Goal: Task Accomplishment & Management: Use online tool/utility

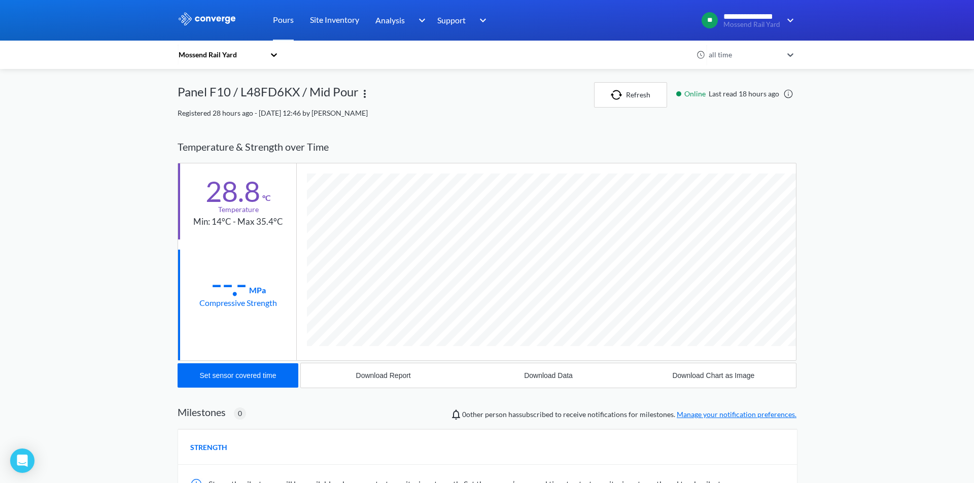
scroll to position [539, 619]
click at [631, 97] on button "Refresh" at bounding box center [630, 94] width 73 height 25
click at [284, 22] on link "Pours" at bounding box center [283, 20] width 21 height 41
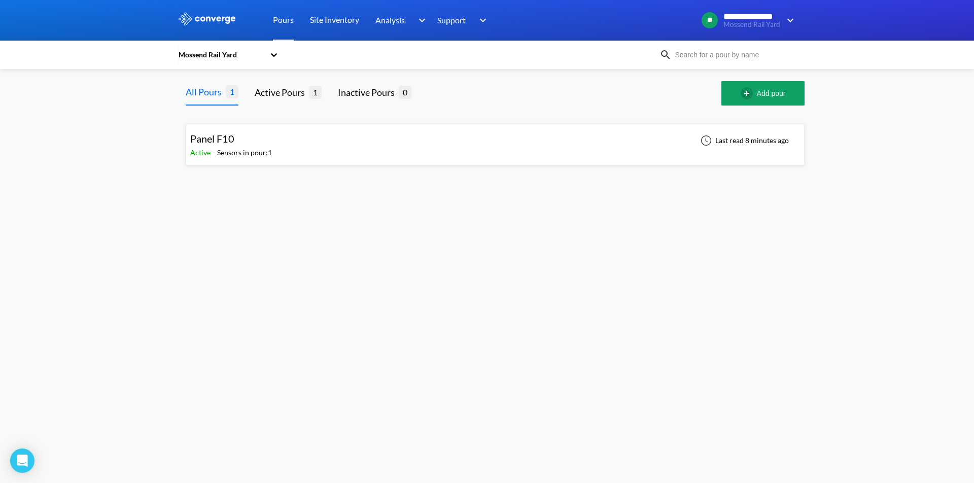
click at [237, 141] on div "Panel F10" at bounding box center [231, 139] width 82 height 16
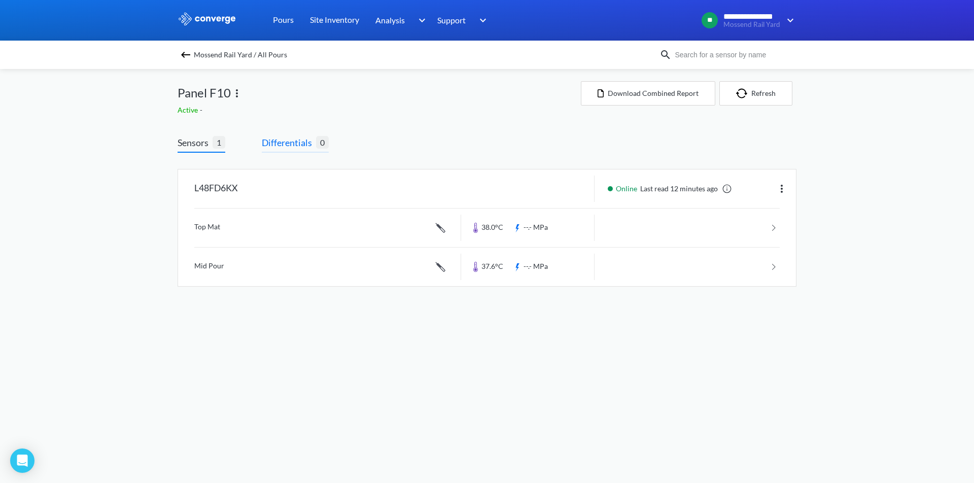
click at [286, 143] on span "Differentials" at bounding box center [289, 142] width 54 height 14
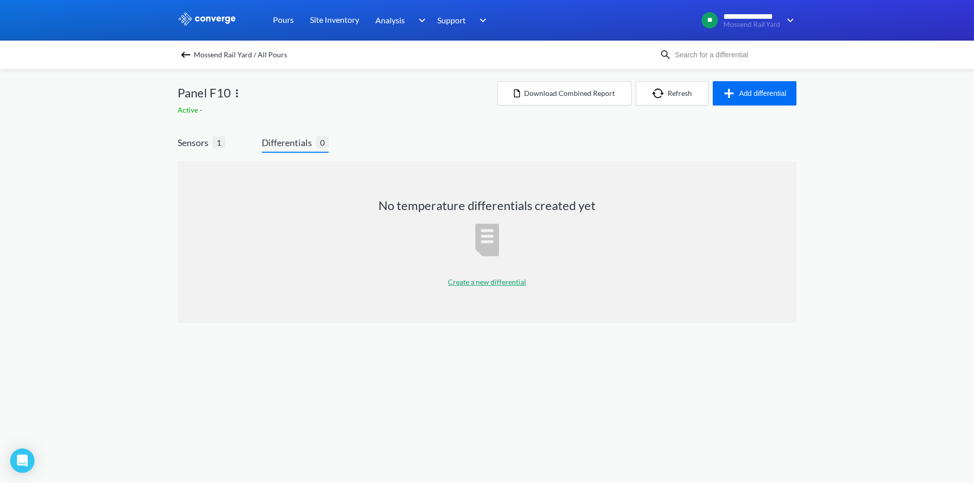
click at [475, 286] on div "Create a new differential" at bounding box center [487, 281] width 78 height 25
click at [480, 282] on p "Create a new differential" at bounding box center [487, 281] width 78 height 11
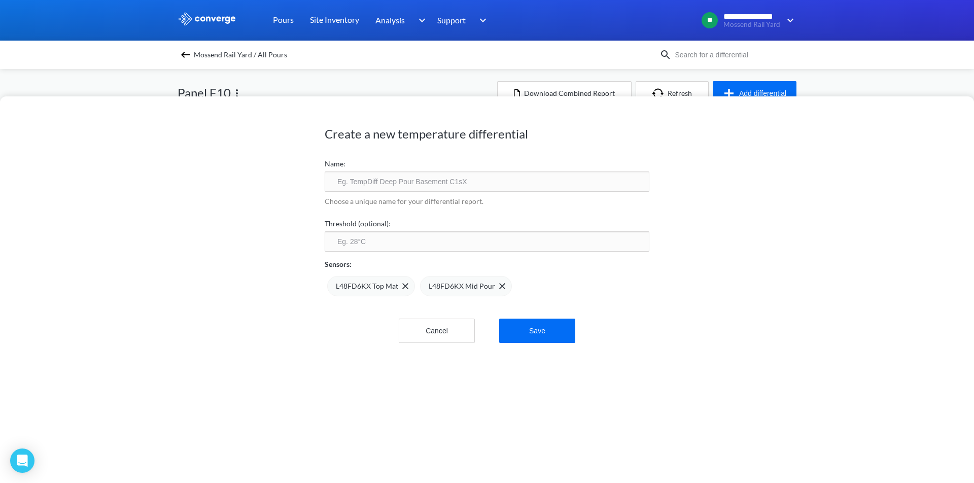
click at [391, 181] on input "text" at bounding box center [487, 181] width 325 height 20
type input "F10 Differential"
click at [380, 239] on input "number" at bounding box center [487, 241] width 325 height 20
click at [554, 329] on button "Save" at bounding box center [537, 330] width 76 height 24
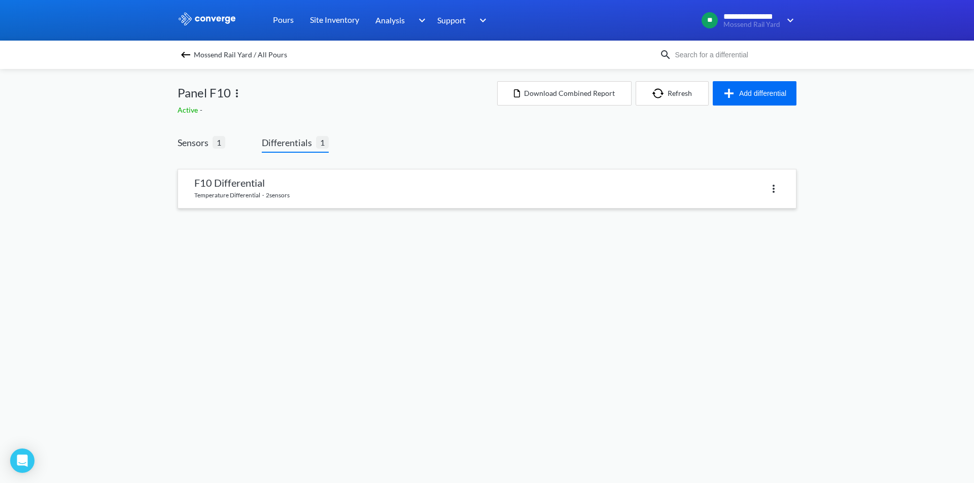
click at [277, 186] on link at bounding box center [487, 188] width 618 height 39
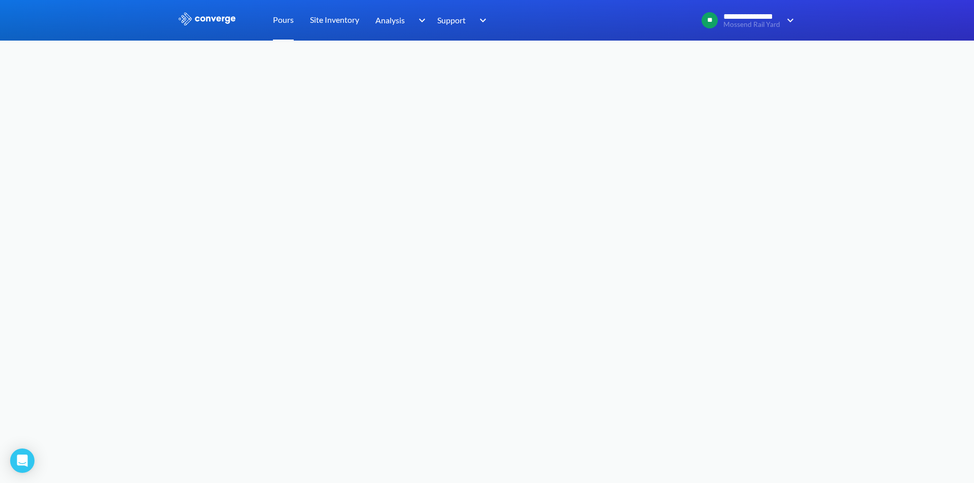
click at [286, 20] on link "Pours" at bounding box center [283, 20] width 21 height 41
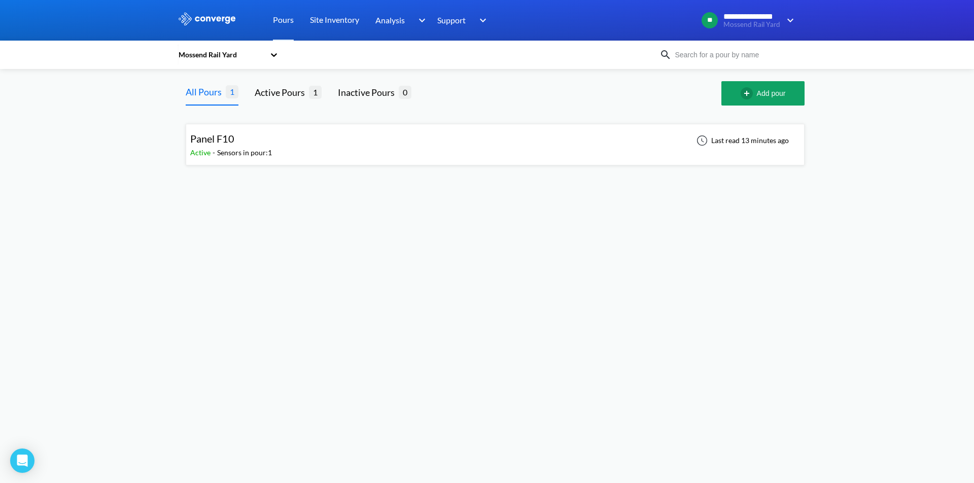
click at [299, 146] on div "Panel F10 Active - Sensors in pour: 1 Last read 13 minutes ago" at bounding box center [495, 144] width 610 height 32
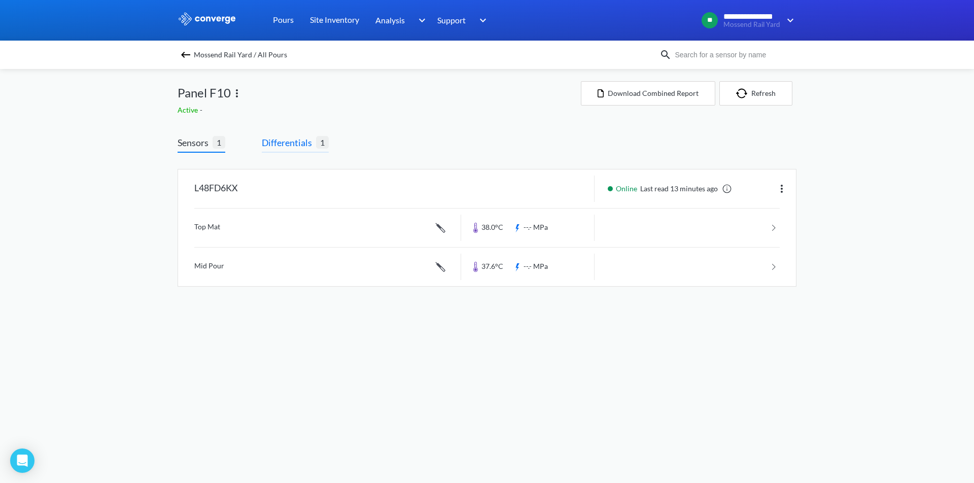
click at [290, 136] on span "Differentials" at bounding box center [289, 142] width 54 height 14
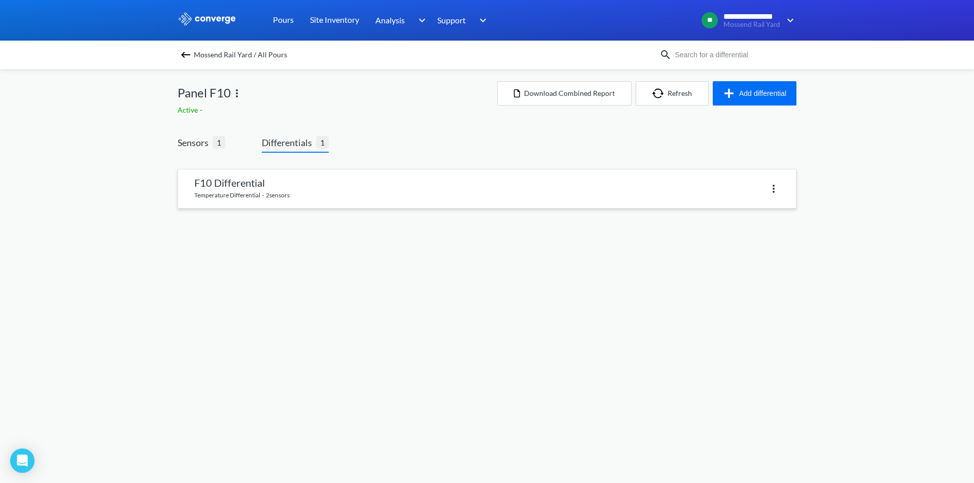
click at [767, 188] on img at bounding box center [773, 189] width 12 height 12
click at [827, 188] on div "**********" at bounding box center [487, 114] width 974 height 229
click at [274, 183] on link at bounding box center [487, 188] width 618 height 39
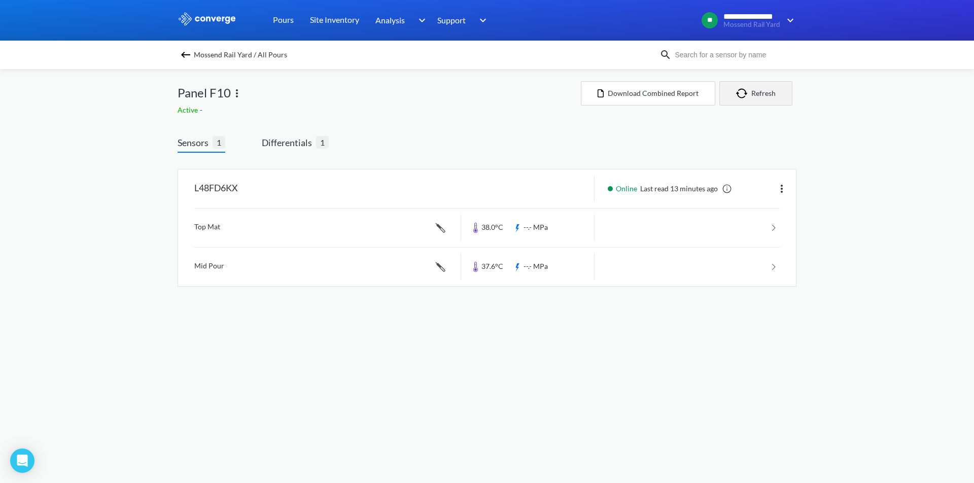
click at [768, 103] on button "Refresh" at bounding box center [755, 93] width 73 height 24
